Goal: Check status: Check status

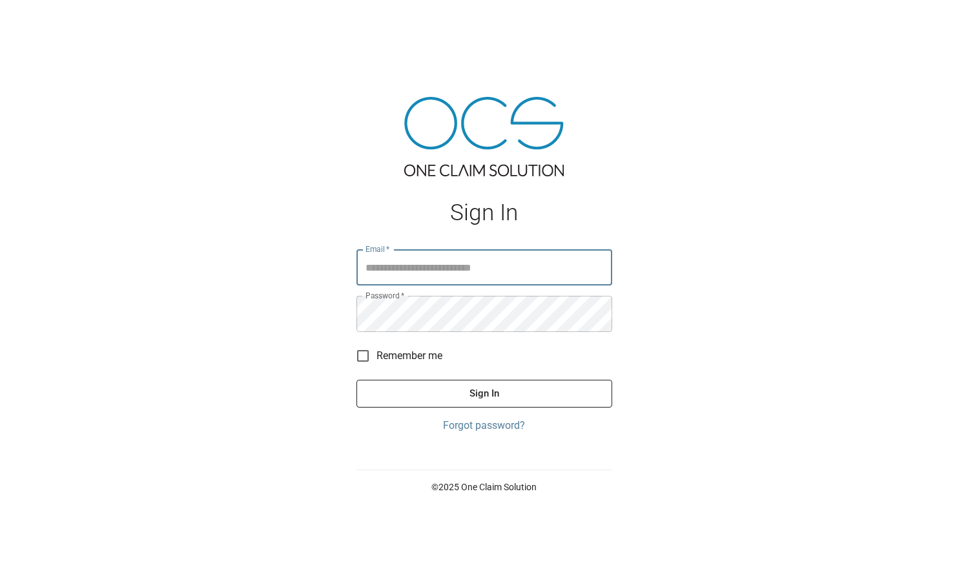
type input "**********"
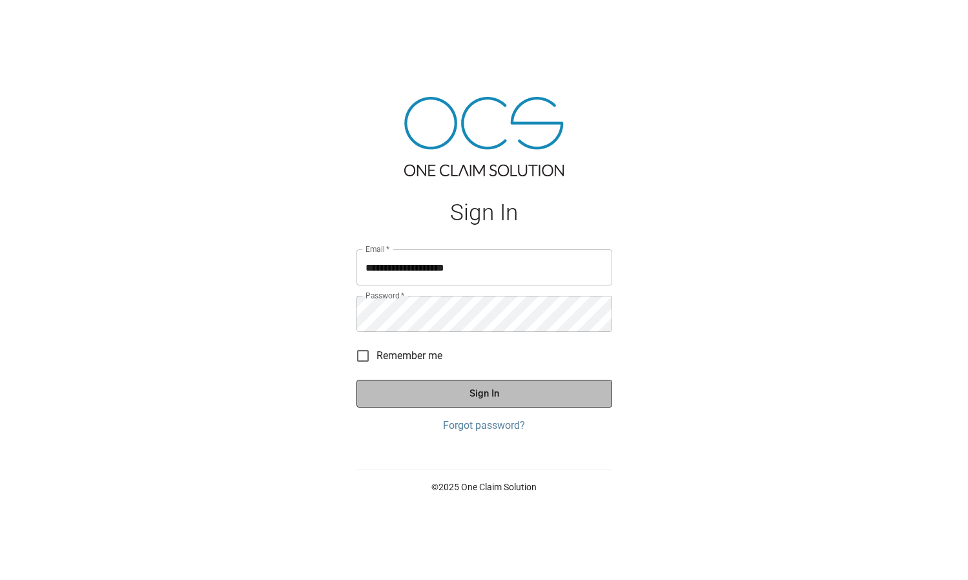
click at [486, 384] on button "Sign In" at bounding box center [485, 393] width 256 height 27
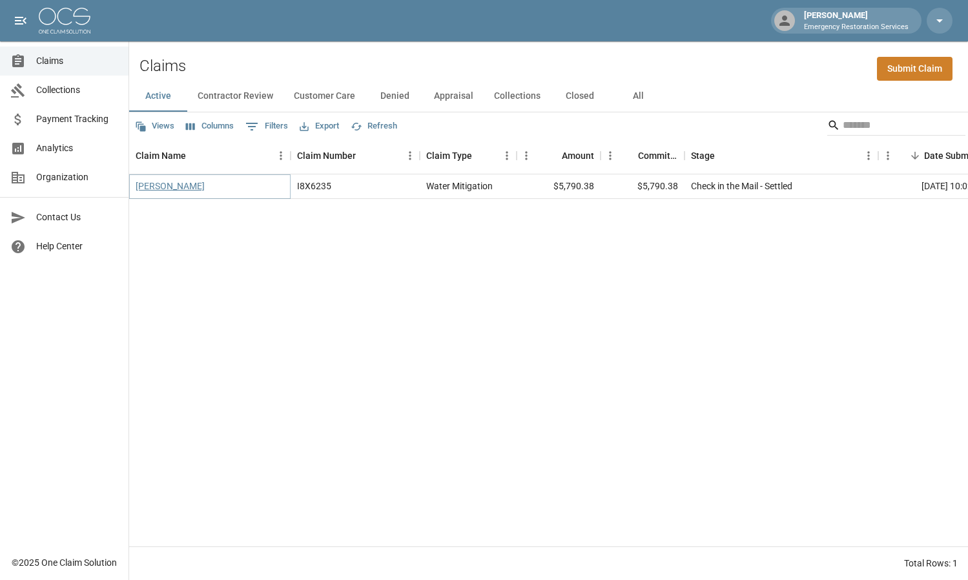
click at [176, 187] on link "[PERSON_NAME]" at bounding box center [170, 186] width 69 height 13
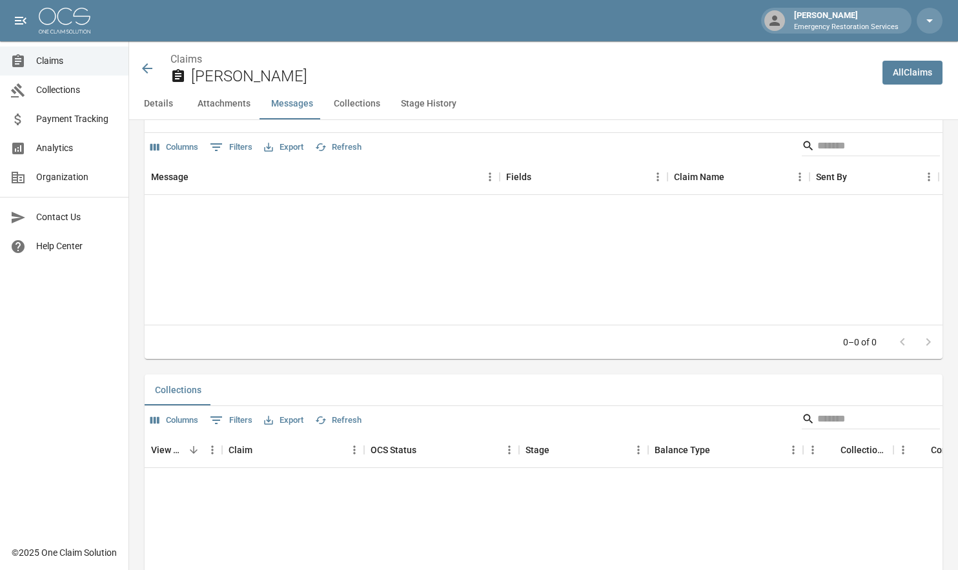
scroll to position [1292, 0]
